Goal: Information Seeking & Learning: Learn about a topic

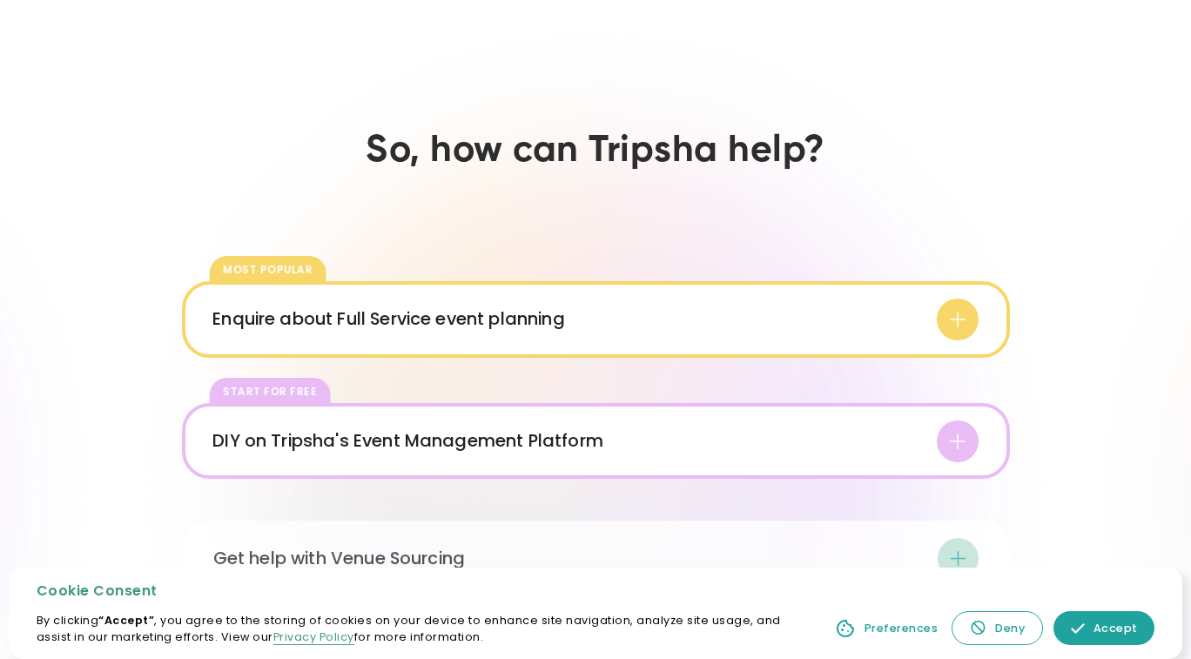
scroll to position [2438, 0]
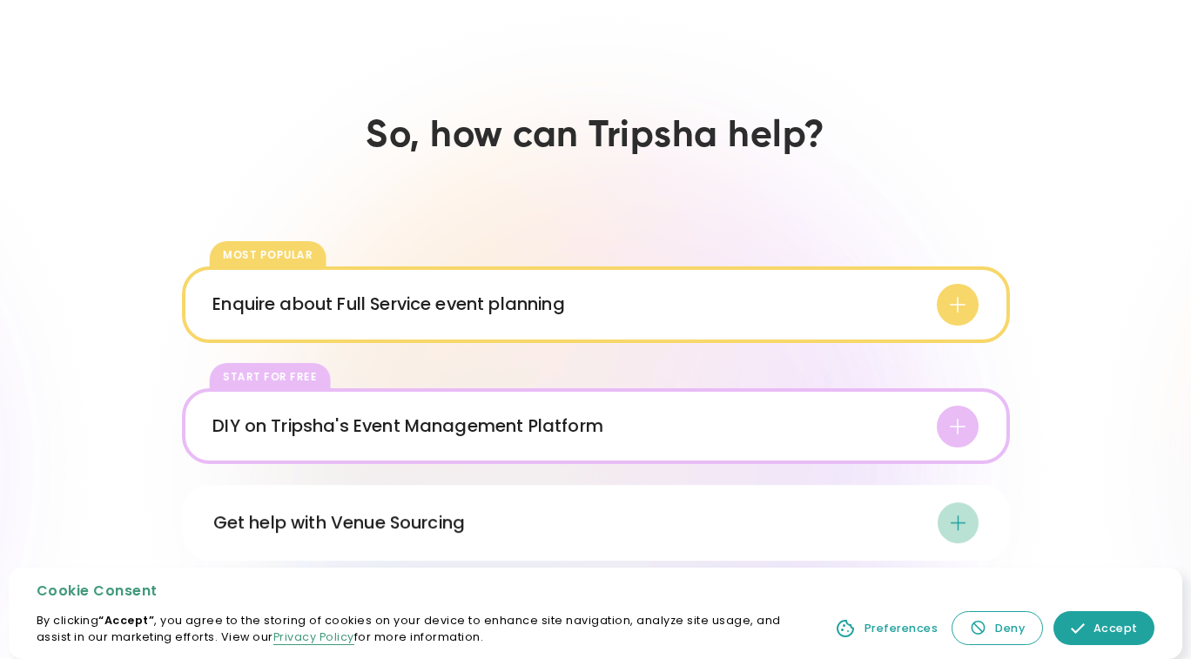
click at [545, 292] on div "Enquire about Full Service event planning" at bounding box center [388, 305] width 352 height 26
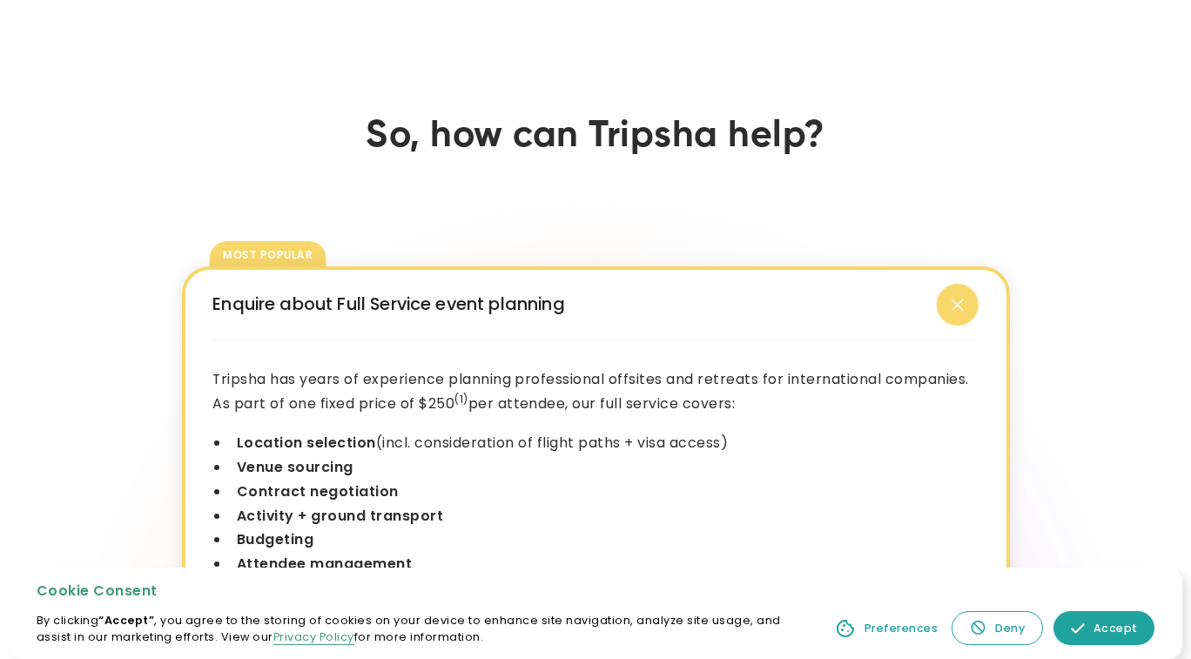
click at [545, 292] on div "Enquire about Full Service event planning" at bounding box center [388, 305] width 352 height 26
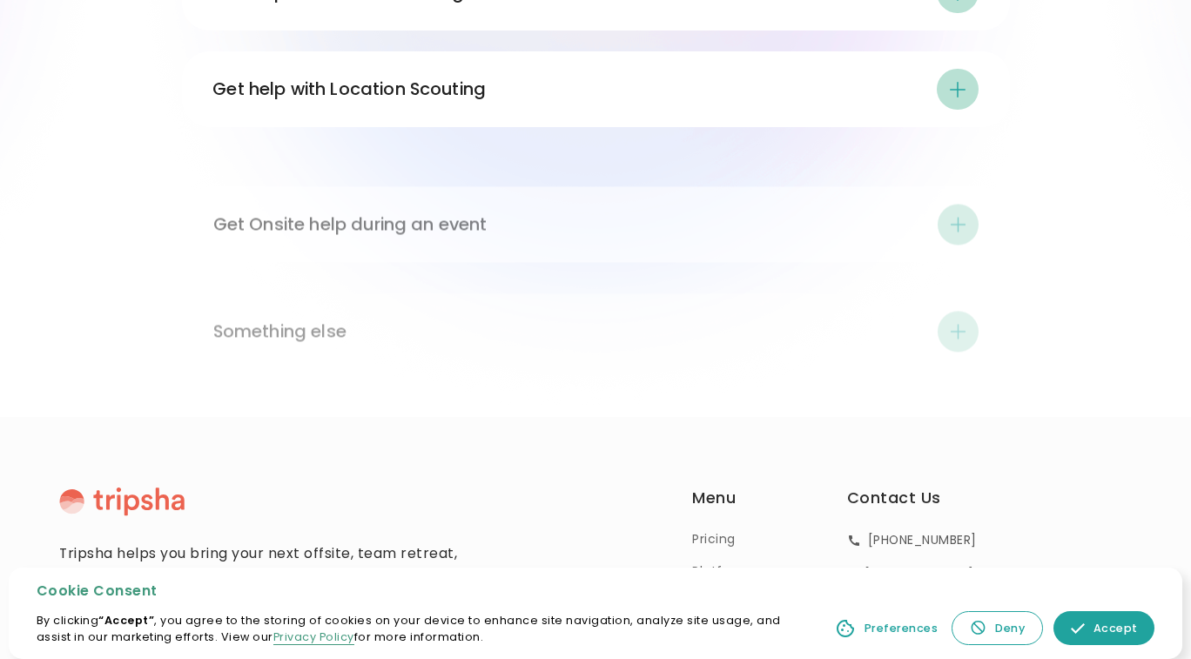
scroll to position [3083, 0]
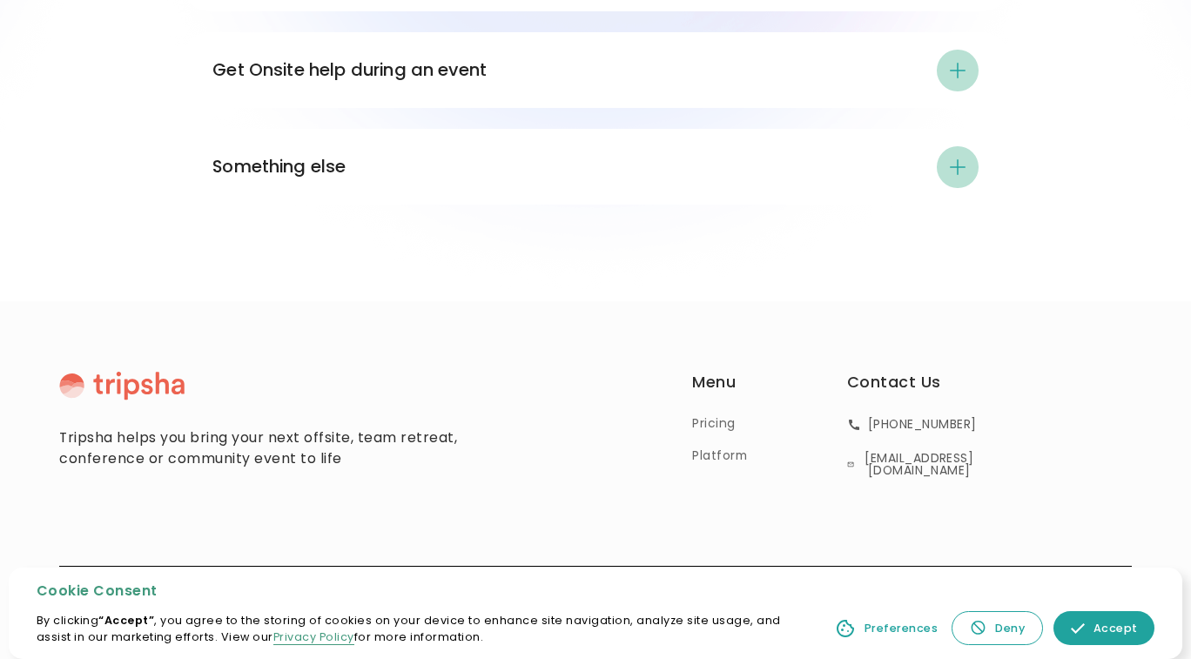
click at [716, 414] on link "Pricing" at bounding box center [713, 423] width 43 height 18
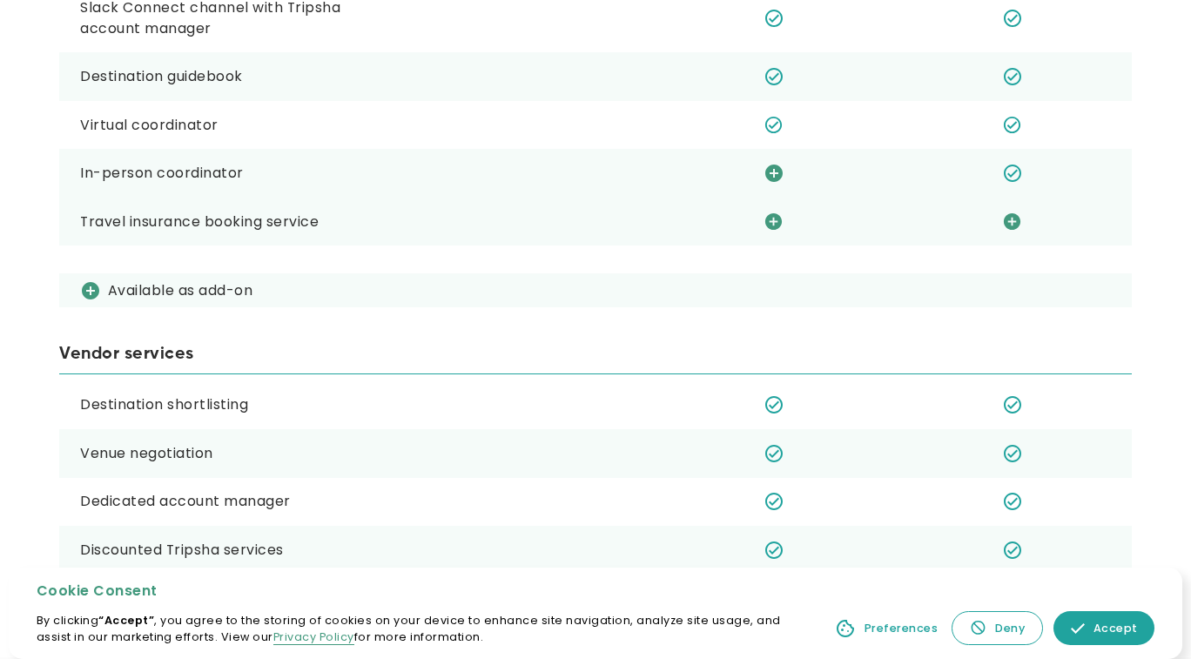
scroll to position [2104, 0]
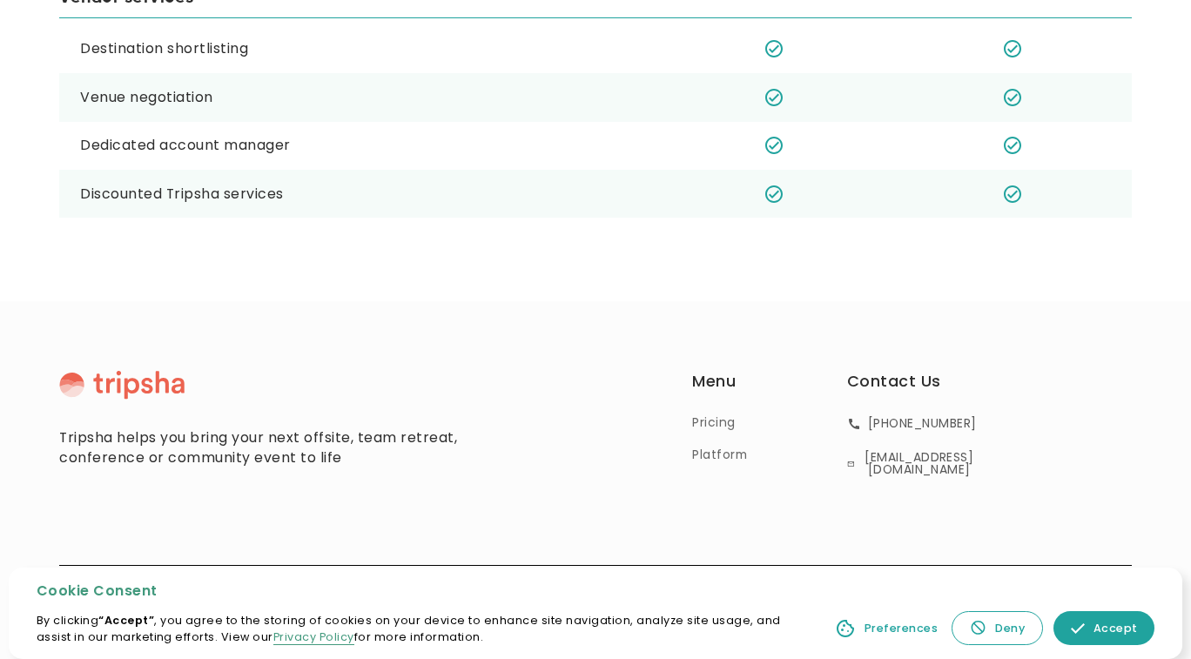
click at [1000, 630] on div "Deny" at bounding box center [1010, 628] width 30 height 17
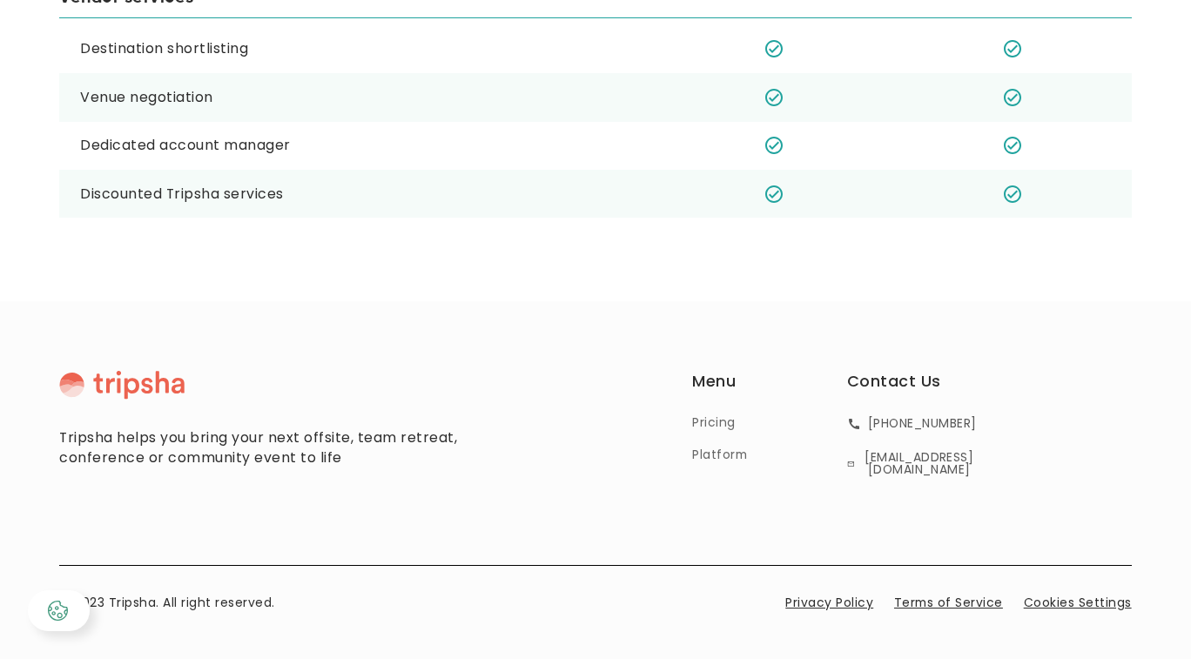
click at [74, 603] on link at bounding box center [59, 611] width 62 height 42
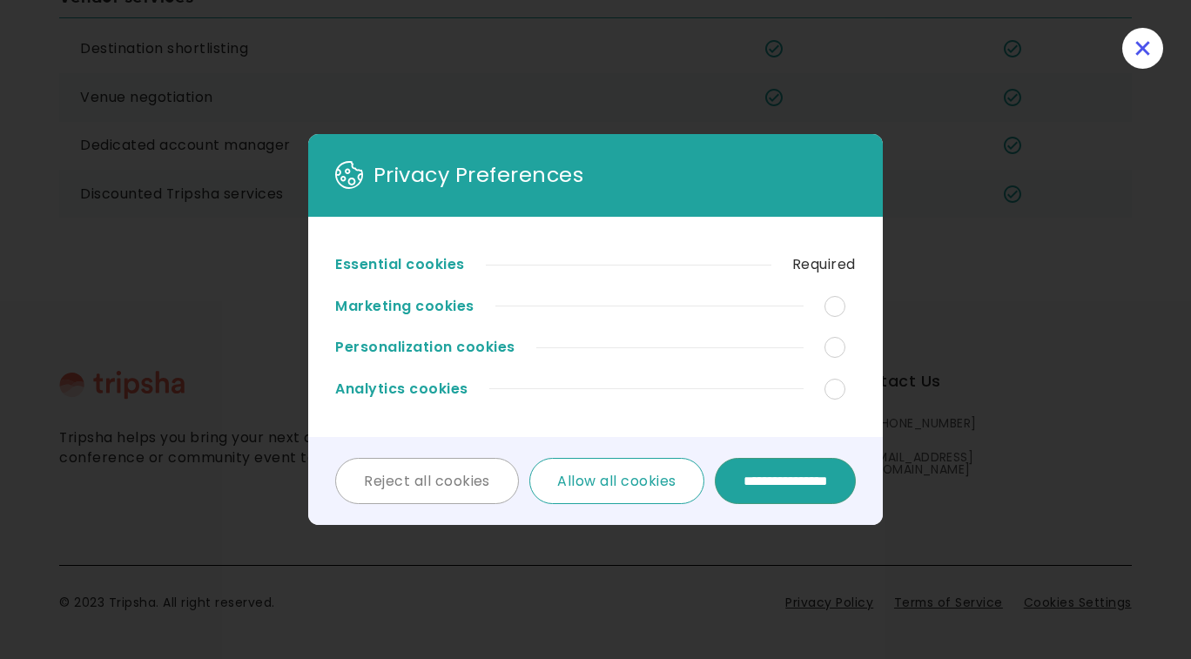
click at [417, 488] on link "Reject all cookies" at bounding box center [426, 481] width 183 height 46
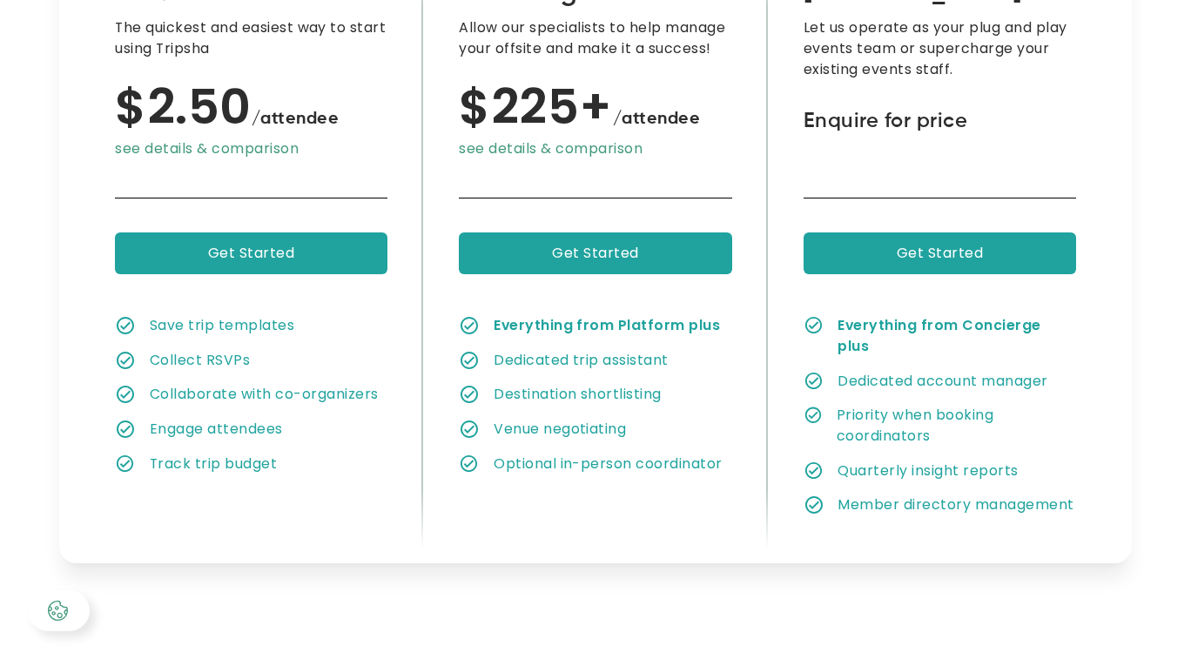
scroll to position [0, 0]
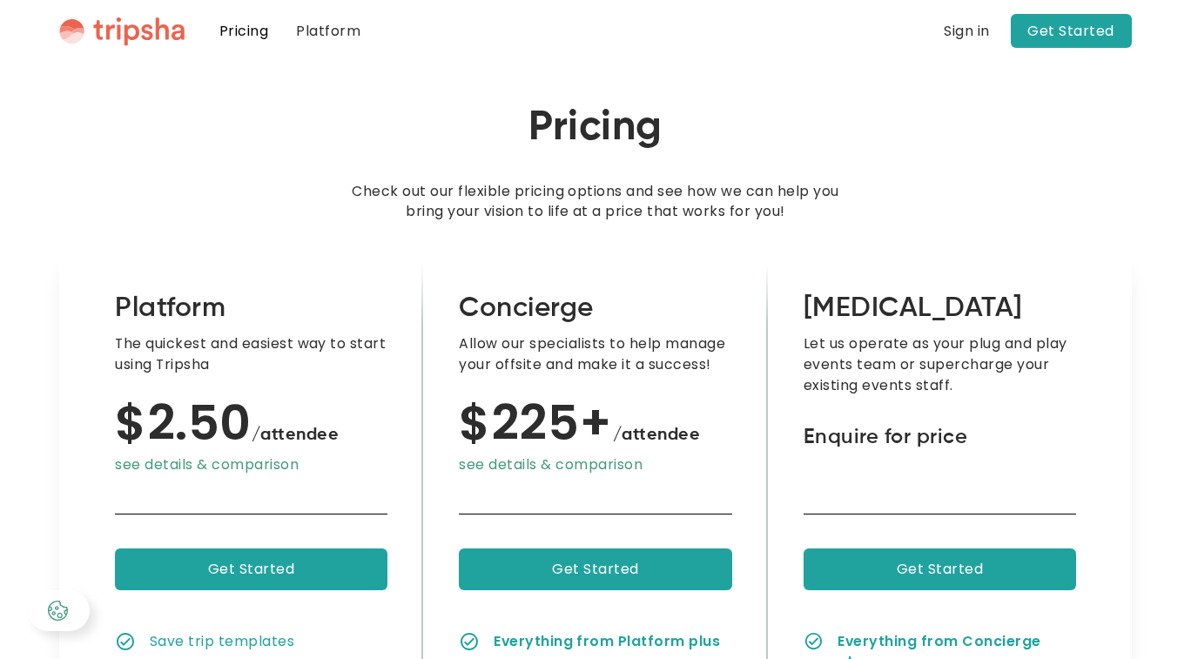
click at [158, 34] on img "home" at bounding box center [121, 32] width 125 height 30
